Goal: Complete application form

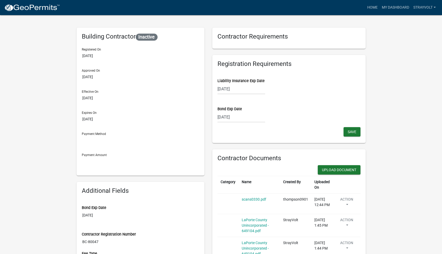
click at [249, 121] on div "[DATE]" at bounding box center [242, 117] width 48 height 11
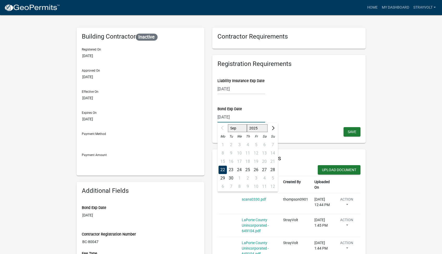
select select "2026"
click at [308, 126] on wm-data-entity-input "Bond Exp Date [DATE] Jan Feb Mar Apr May Jun [DATE] Aug Sep Oct Nov [DATE] 2026…" at bounding box center [289, 113] width 143 height 28
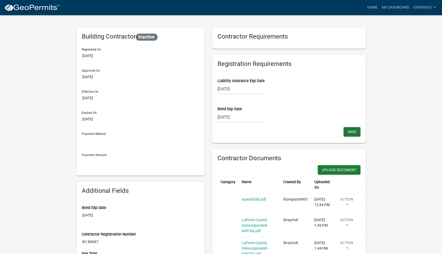
click at [241, 116] on div "[DATE]" at bounding box center [242, 117] width 48 height 11
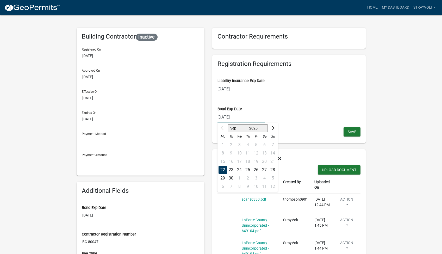
select select "2026"
click at [235, 170] on div "22" at bounding box center [231, 170] width 8 height 8
type input "[DATE]"
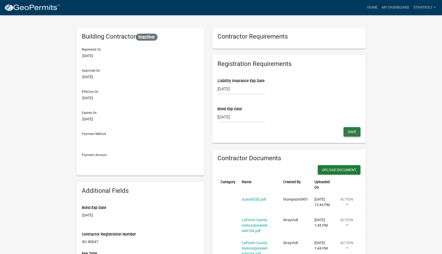
click at [358, 130] on button "Save" at bounding box center [352, 131] width 17 height 9
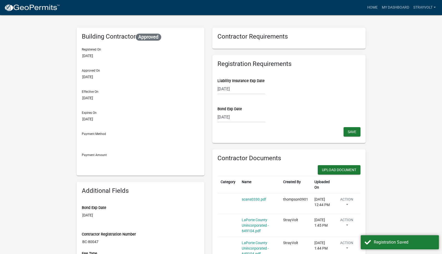
click at [342, 168] on button "Upload Document" at bounding box center [339, 169] width 43 height 9
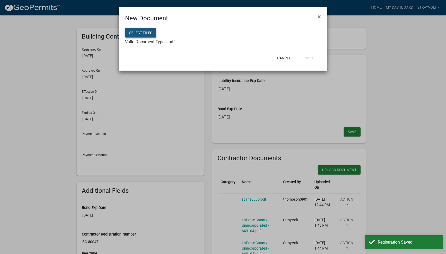
click at [141, 35] on button "Select files" at bounding box center [140, 32] width 31 height 9
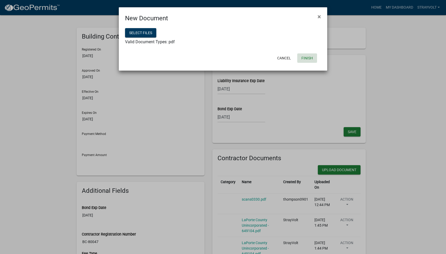
click at [311, 59] on button "Finish" at bounding box center [307, 57] width 20 height 9
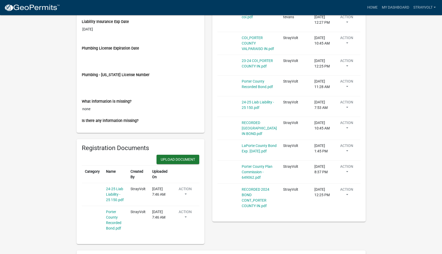
scroll to position [248, 0]
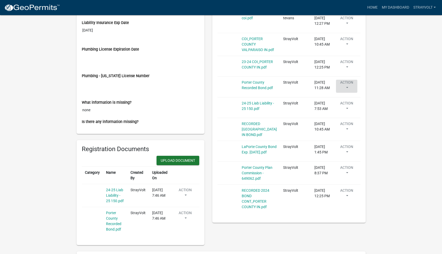
click at [346, 93] on button "Action" at bounding box center [346, 86] width 21 height 13
click at [298, 97] on td "StrayVolt" at bounding box center [295, 87] width 31 height 21
